Goal: Information Seeking & Learning: Learn about a topic

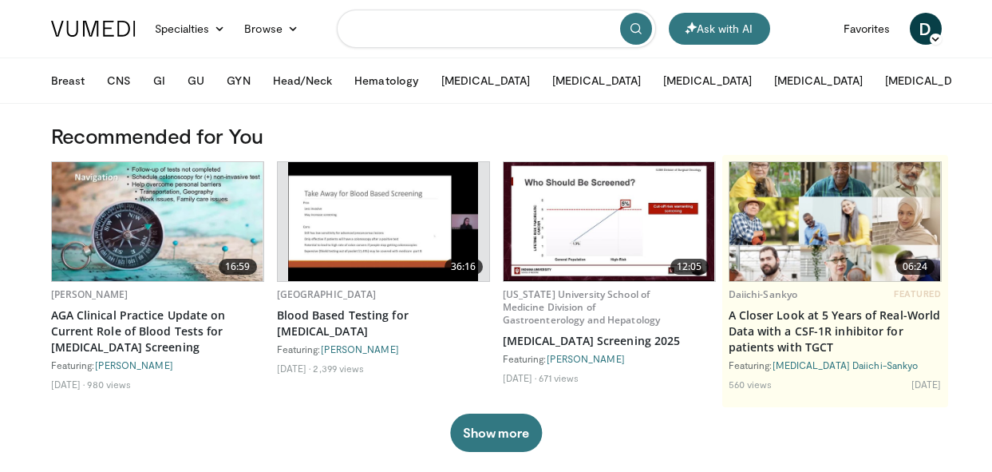
click at [452, 25] on input "Search topics, interventions" at bounding box center [496, 29] width 319 height 38
type input "*"
type input "**********"
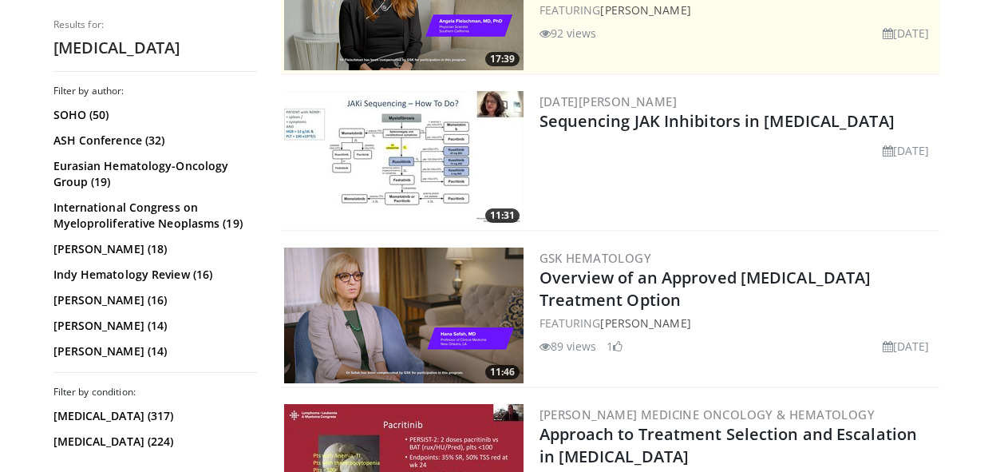
scroll to position [415, 0]
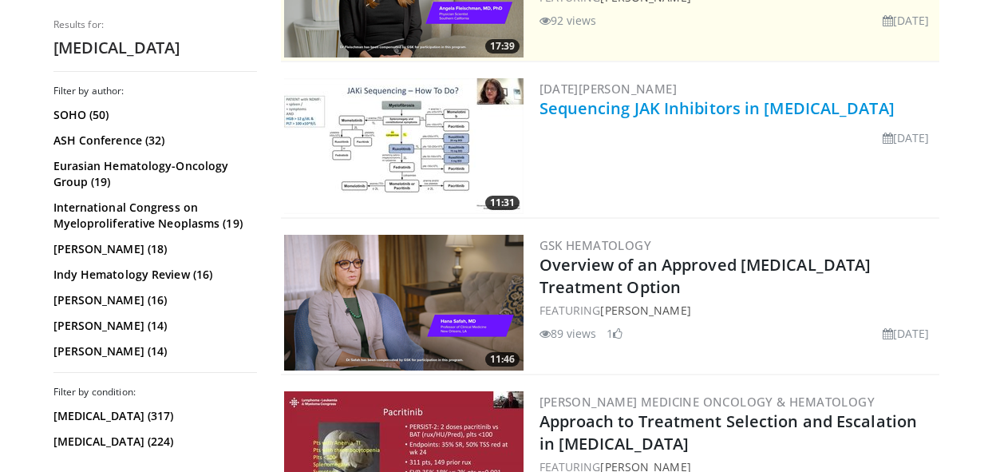
click at [606, 105] on link "Sequencing JAK Inhibitors in [MEDICAL_DATA]" at bounding box center [716, 108] width 355 height 22
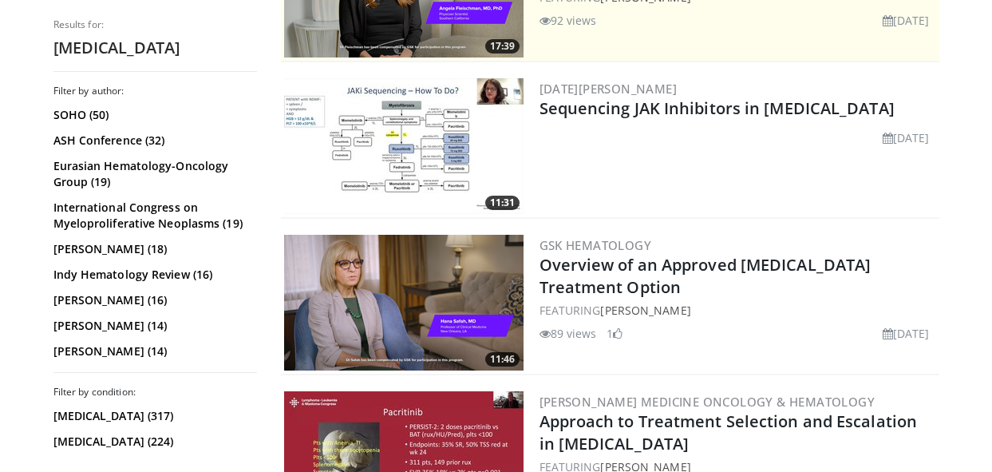
click at [425, 288] on img at bounding box center [403, 303] width 239 height 136
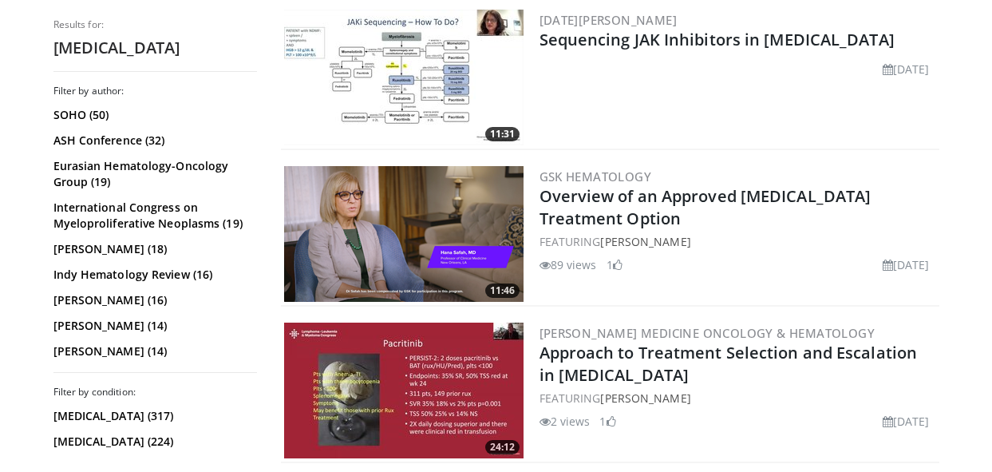
scroll to position [682, 0]
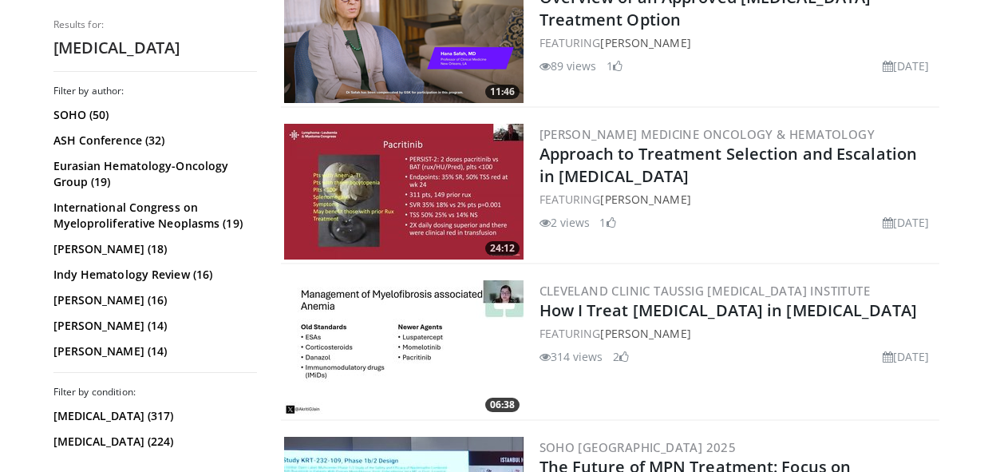
click at [437, 185] on img at bounding box center [403, 192] width 239 height 136
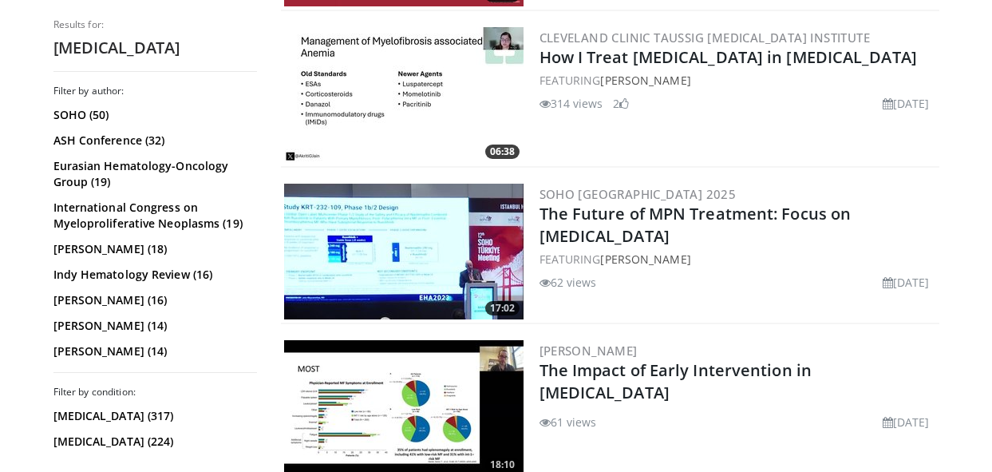
scroll to position [938, 0]
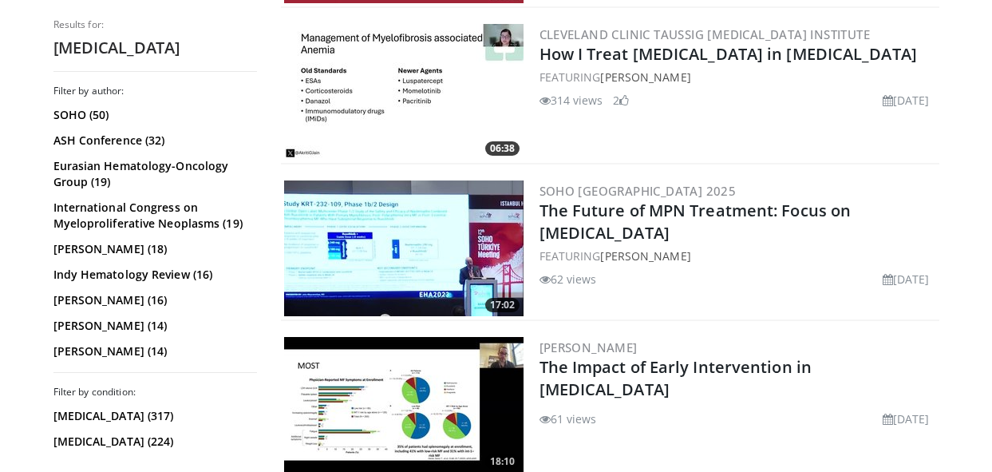
click at [392, 254] on img at bounding box center [403, 248] width 239 height 136
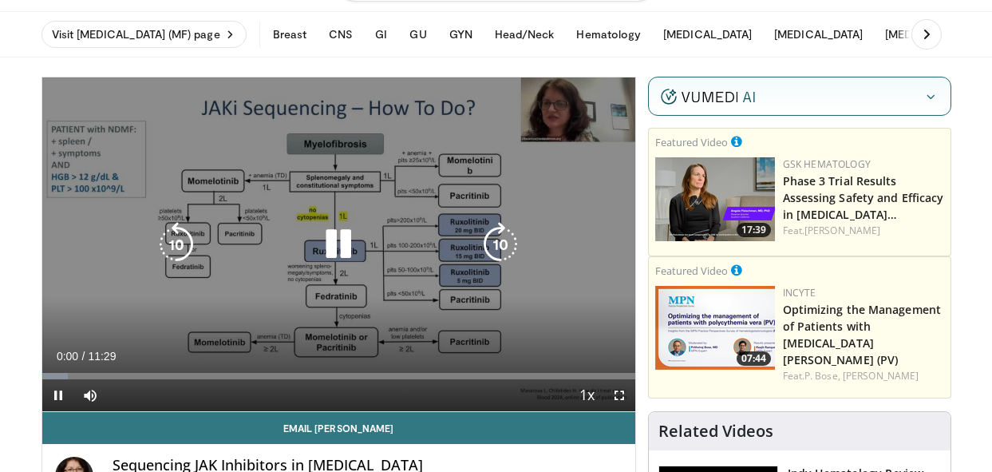
scroll to position [53, 0]
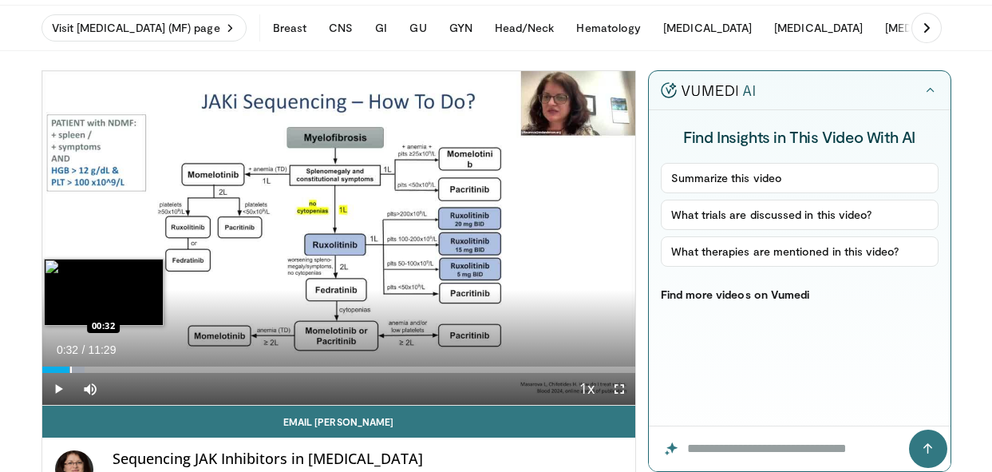
click at [70, 369] on div "Progress Bar" at bounding box center [71, 369] width 2 height 6
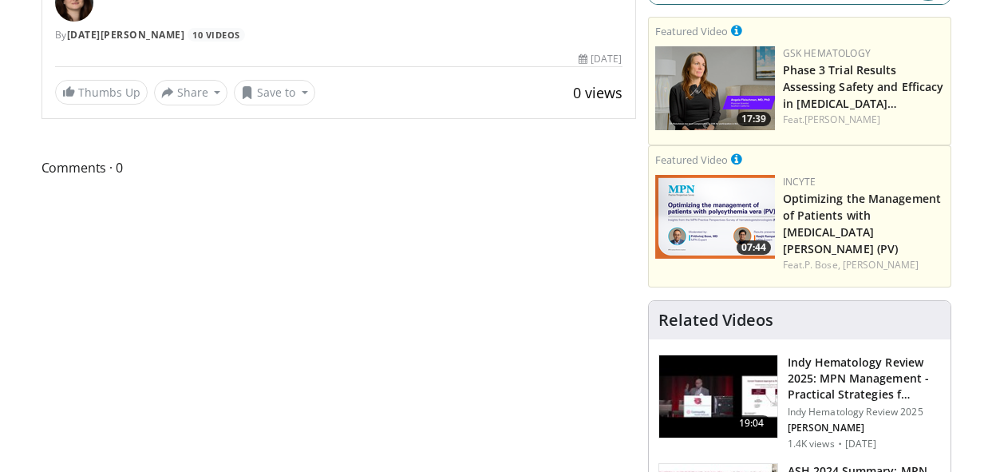
scroll to position [0, 0]
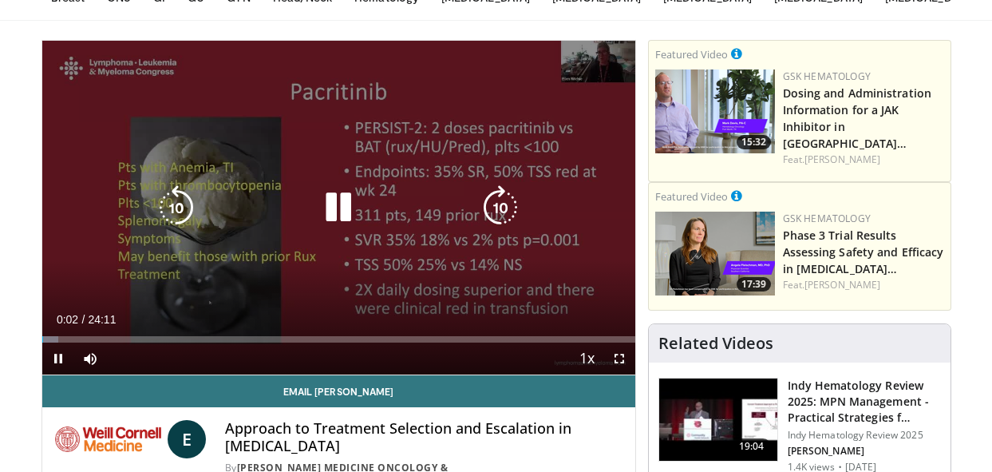
scroll to position [94, 0]
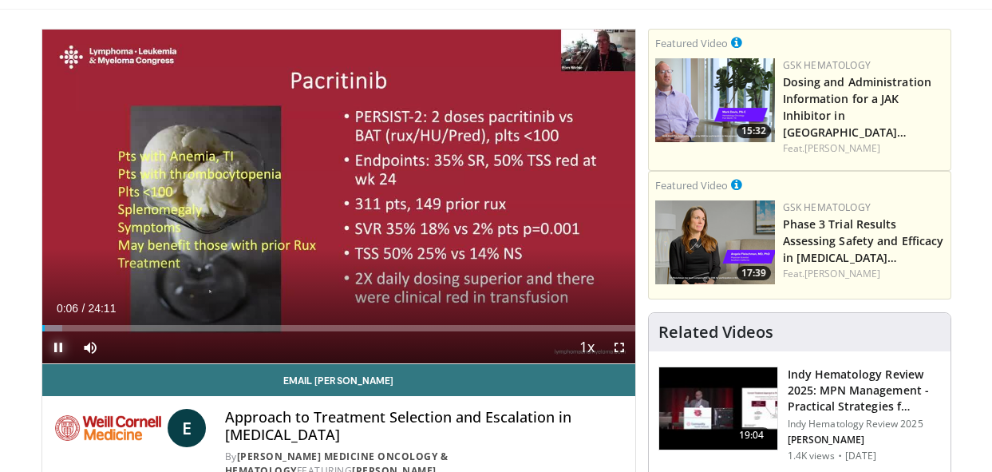
click at [56, 331] on span "Video Player" at bounding box center [58, 347] width 32 height 32
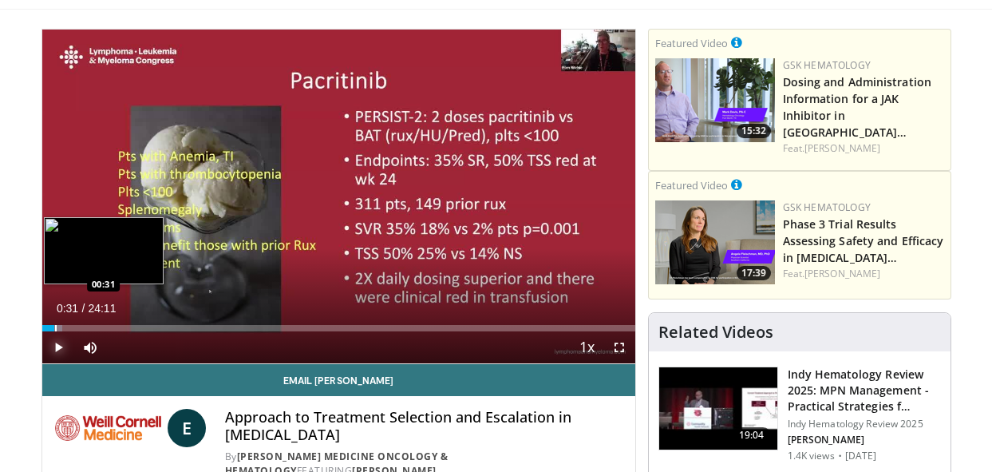
click at [55, 325] on div "Progress Bar" at bounding box center [56, 328] width 2 height 6
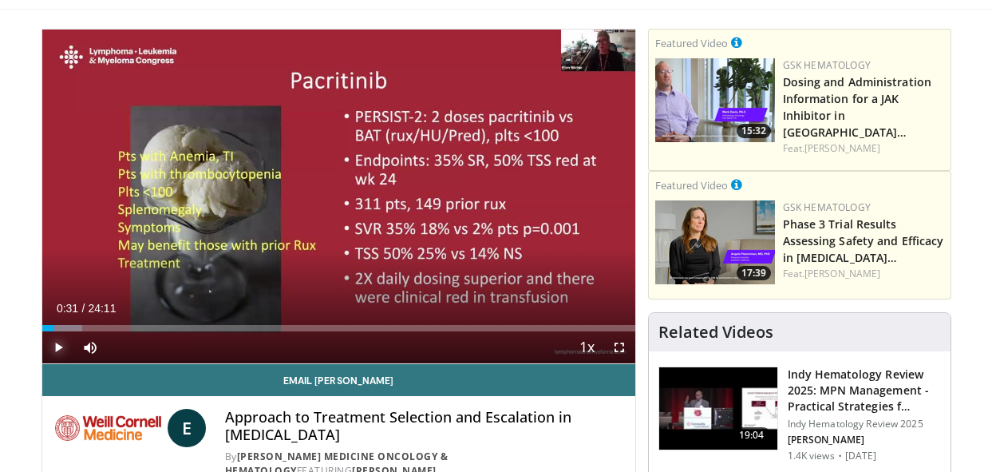
click at [53, 346] on span "Video Player" at bounding box center [58, 347] width 32 height 32
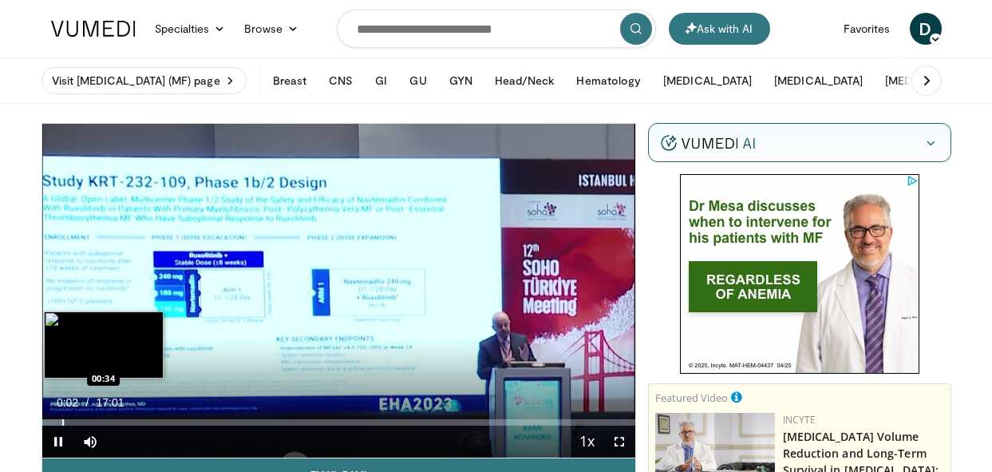
click at [61, 417] on video-js "Incorrect For your appropriate patients with MF and [MEDICAL_DATA], which of th…" at bounding box center [338, 291] width 593 height 334
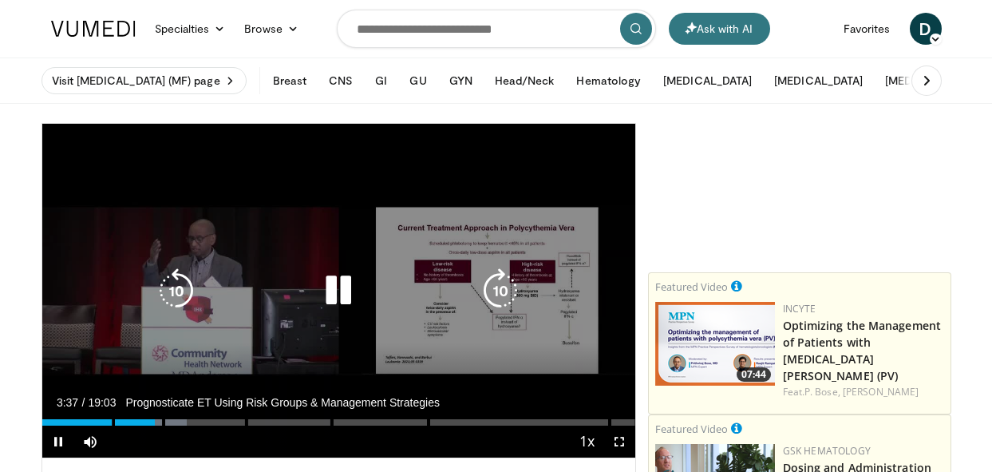
click at [346, 291] on icon "Video Player" at bounding box center [338, 290] width 45 height 45
